Goal: Task Accomplishment & Management: Complete application form

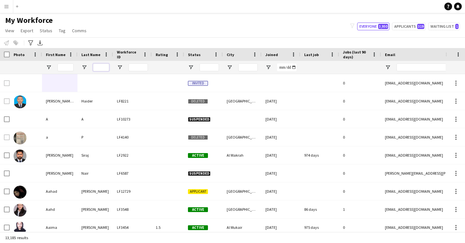
click at [103, 66] on input "Last Name Filter Input" at bounding box center [101, 68] width 16 height 8
click at [64, 64] on input "First Name Filter Input" at bounding box center [65, 68] width 16 height 8
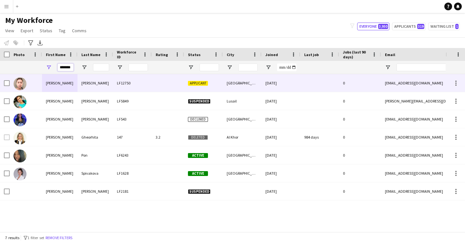
type input "*******"
click at [106, 86] on div "[PERSON_NAME]" at bounding box center [95, 83] width 36 height 18
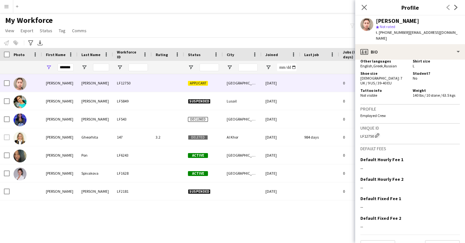
scroll to position [347, 0]
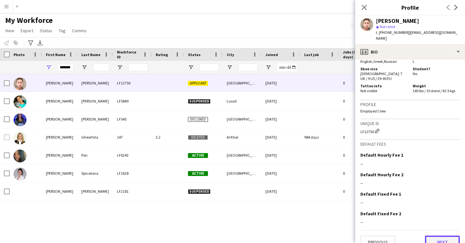
click at [444, 236] on button "Next" at bounding box center [442, 242] width 35 height 13
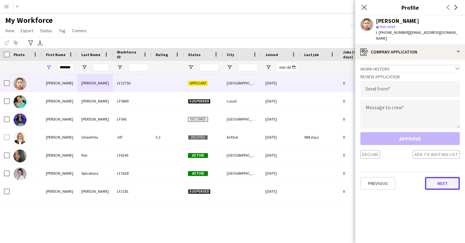
click at [443, 177] on button "Next" at bounding box center [442, 183] width 35 height 13
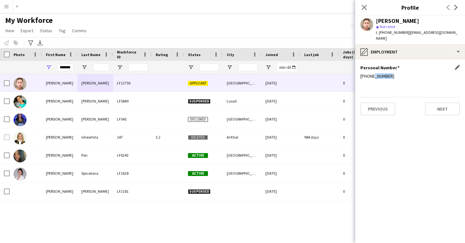
drag, startPoint x: 390, startPoint y: 71, endPoint x: 372, endPoint y: 68, distance: 18.4
click at [372, 73] on div "[PHONE_NUMBER]" at bounding box center [409, 76] width 99 height 6
click at [366, 6] on icon "Close pop-in" at bounding box center [364, 7] width 6 height 6
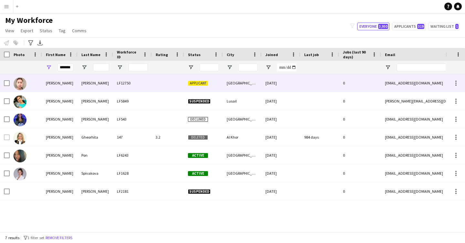
click at [224, 82] on div "[GEOGRAPHIC_DATA]" at bounding box center [242, 83] width 39 height 18
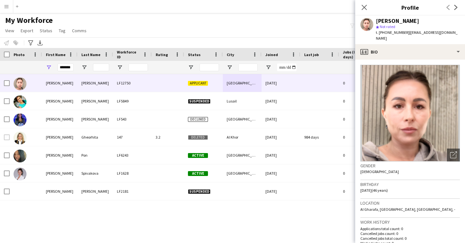
drag, startPoint x: 376, startPoint y: 19, endPoint x: 412, endPoint y: 21, distance: 35.6
click at [412, 21] on div "[PERSON_NAME]" at bounding box center [418, 21] width 84 height 6
copy div "[PERSON_NAME]"
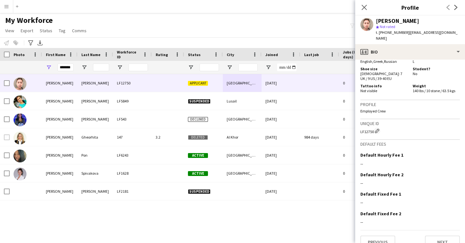
drag, startPoint x: 360, startPoint y: 122, endPoint x: 374, endPoint y: 122, distance: 13.2
click at [374, 128] on div "LF12750 Edit crew unique ID" at bounding box center [409, 131] width 99 height 6
copy div "LF12750"
drag, startPoint x: 405, startPoint y: 34, endPoint x: 445, endPoint y: 34, distance: 40.0
click at [445, 34] on span "| [EMAIL_ADDRESS][DOMAIN_NAME]" at bounding box center [417, 35] width 82 height 11
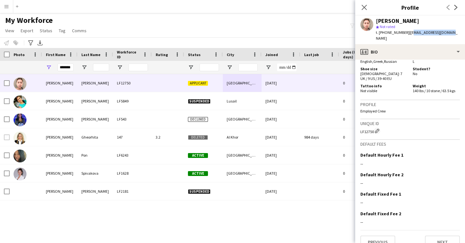
click at [422, 30] on span "| [EMAIL_ADDRESS][DOMAIN_NAME]" at bounding box center [417, 35] width 82 height 11
drag, startPoint x: 405, startPoint y: 33, endPoint x: 448, endPoint y: 34, distance: 43.6
click at [448, 34] on div "[PERSON_NAME] star Not rated t. [PHONE_NUMBER] | [EMAIL_ADDRESS][DOMAIN_NAME]" at bounding box center [410, 29] width 110 height 29
copy span "[EMAIL_ADDRESS][DOMAIN_NAME]"
drag, startPoint x: 386, startPoint y: 33, endPoint x: 401, endPoint y: 32, distance: 14.6
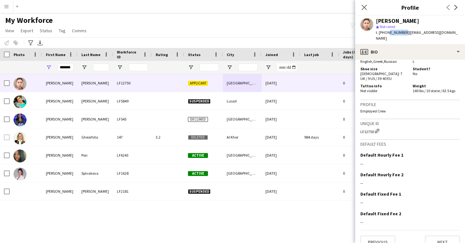
click at [401, 32] on span "t. [PHONE_NUMBER]" at bounding box center [393, 32] width 34 height 5
copy span "66057473"
drag, startPoint x: 358, startPoint y: 121, endPoint x: 374, endPoint y: 121, distance: 15.5
click at [374, 121] on app-crew-profile-bio "Open photos pop-in Gender [DEMOGRAPHIC_DATA] Birthday [DEMOGRAPHIC_DATA] (46 ye…" at bounding box center [410, 152] width 110 height 184
copy div "LF12750"
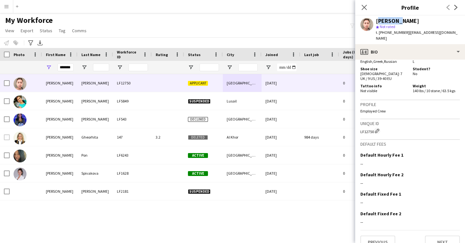
drag, startPoint x: 376, startPoint y: 20, endPoint x: 394, endPoint y: 20, distance: 18.1
click at [394, 20] on div "[PERSON_NAME]" at bounding box center [397, 21] width 43 height 6
copy div "[PERSON_NAME]"
drag, startPoint x: 397, startPoint y: 21, endPoint x: 422, endPoint y: 22, distance: 24.9
click at [422, 22] on div "[PERSON_NAME]" at bounding box center [418, 21] width 84 height 6
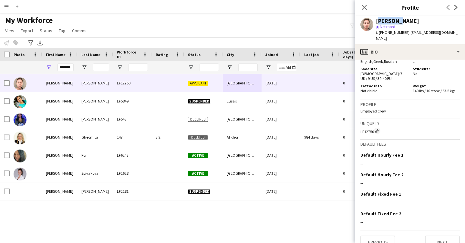
copy div "[PERSON_NAME]"
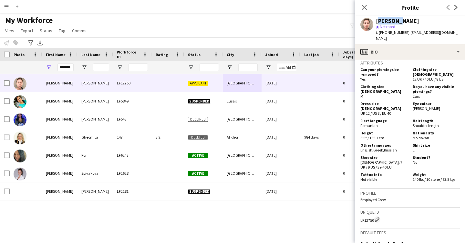
scroll to position [259, 0]
drag, startPoint x: 386, startPoint y: 33, endPoint x: 401, endPoint y: 34, distance: 15.3
click at [403, 34] on div "t. [PHONE_NUMBER] | [EMAIL_ADDRESS][DOMAIN_NAME]" at bounding box center [418, 36] width 84 height 12
copy span "66057473"
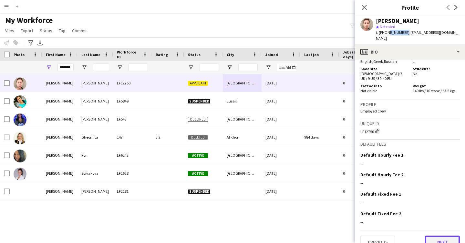
click at [444, 236] on button "Next" at bounding box center [442, 242] width 35 height 13
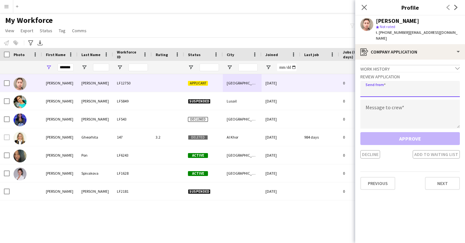
click at [404, 87] on input "email" at bounding box center [409, 89] width 99 height 16
type input "**********"
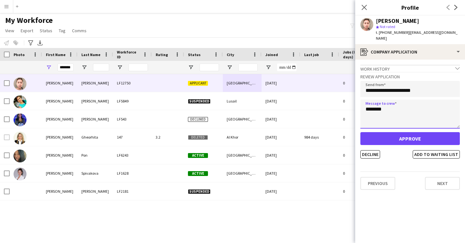
type textarea "********"
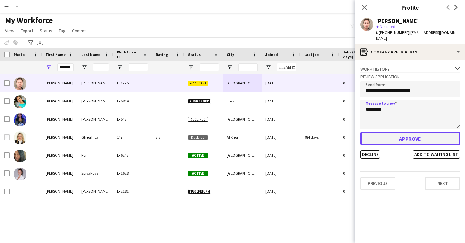
click at [412, 133] on button "Approve" at bounding box center [409, 138] width 99 height 13
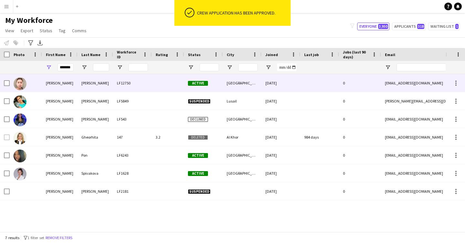
click at [341, 89] on div "0" at bounding box center [360, 83] width 42 height 18
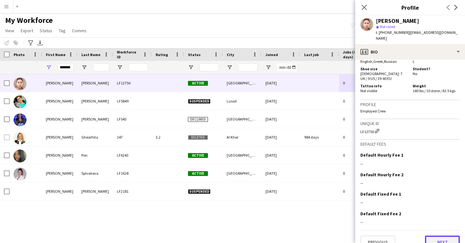
click at [450, 236] on button "Next" at bounding box center [442, 242] width 35 height 13
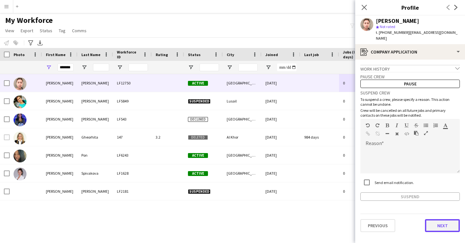
click at [437, 221] on button "Next" at bounding box center [442, 226] width 35 height 13
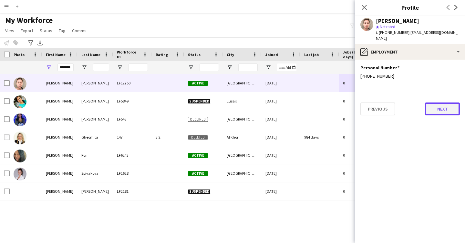
click at [440, 103] on button "Next" at bounding box center [442, 109] width 35 height 13
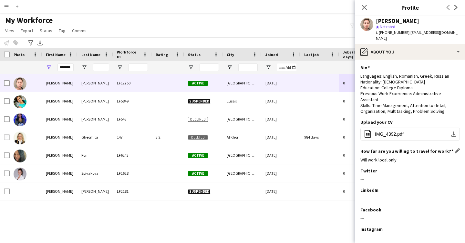
scroll to position [33, 0]
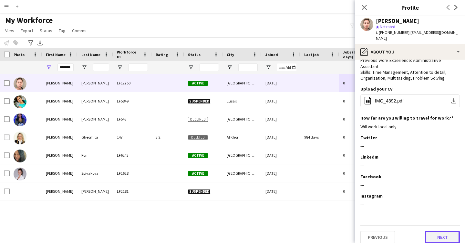
click at [447, 231] on button "Next" at bounding box center [442, 237] width 35 height 13
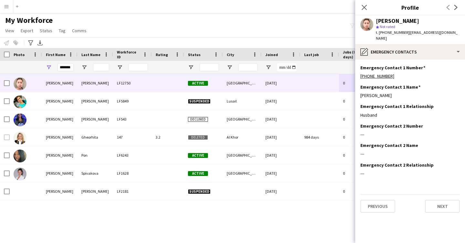
scroll to position [0, 0]
click at [435, 205] on button "Next" at bounding box center [442, 206] width 35 height 13
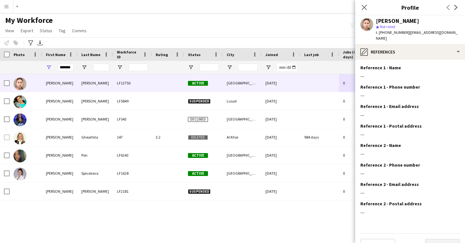
click at [435, 210] on div "---" at bounding box center [409, 213] width 99 height 6
click at [437, 239] on button "Next" at bounding box center [442, 245] width 35 height 13
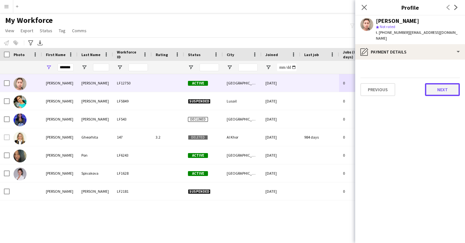
click at [447, 85] on button "Next" at bounding box center [442, 89] width 35 height 13
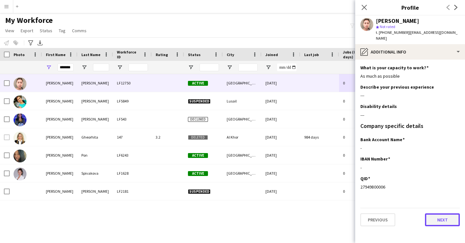
click at [439, 216] on button "Next" at bounding box center [442, 220] width 35 height 13
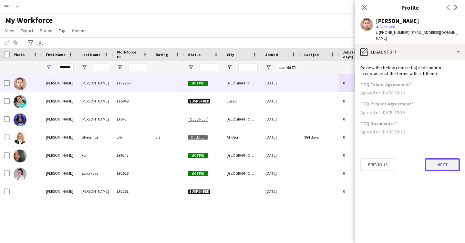
click at [438, 159] on button "Next" at bounding box center [442, 165] width 35 height 13
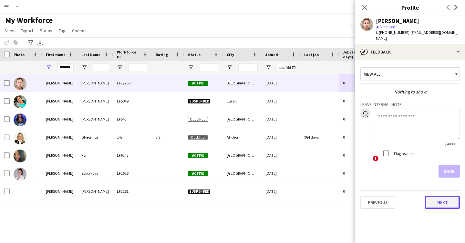
click at [437, 203] on button "Next" at bounding box center [442, 202] width 35 height 13
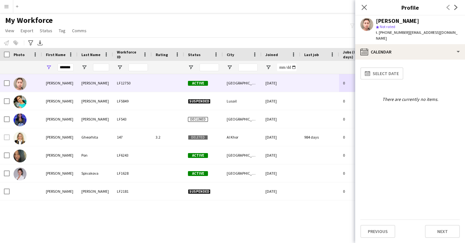
click at [440, 238] on app-calendar-tab "calendar-full Select date There are currently no items. Previous Next" at bounding box center [410, 152] width 110 height 184
click at [441, 233] on button "Next" at bounding box center [442, 231] width 35 height 13
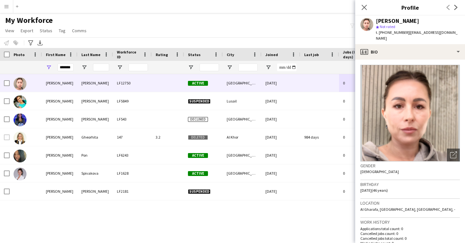
click at [230, 44] on div "Notify workforce Add to tag Select at least one crew to tag him or her. Advance…" at bounding box center [232, 42] width 465 height 11
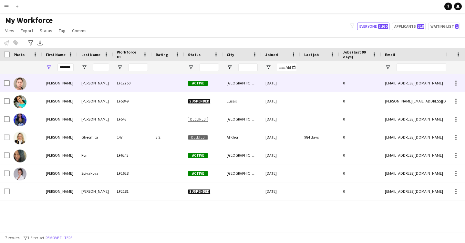
click at [266, 85] on div "[DATE]" at bounding box center [281, 83] width 39 height 18
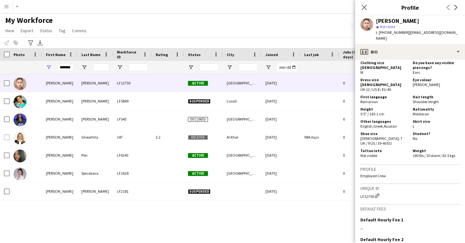
scroll to position [347, 0]
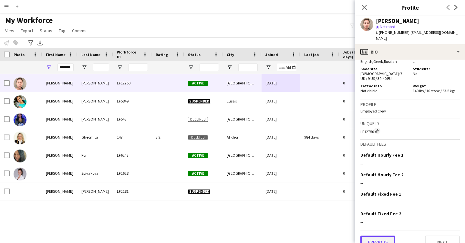
click at [392, 236] on button "Previous" at bounding box center [377, 242] width 35 height 13
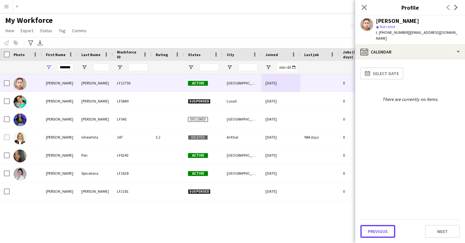
click at [392, 231] on button "Previous" at bounding box center [377, 231] width 35 height 13
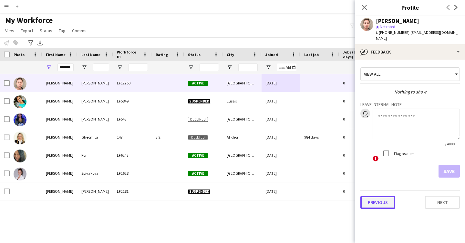
click at [390, 196] on button "Previous" at bounding box center [377, 202] width 35 height 13
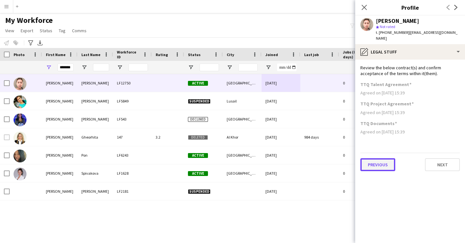
click at [374, 161] on button "Previous" at bounding box center [377, 165] width 35 height 13
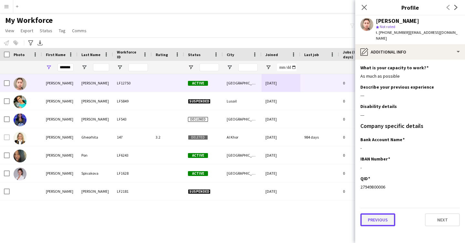
click at [375, 215] on button "Previous" at bounding box center [377, 220] width 35 height 13
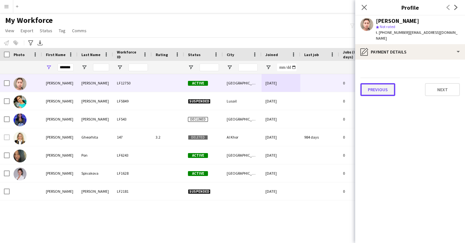
click at [378, 84] on button "Previous" at bounding box center [377, 89] width 35 height 13
